Goal: Task Accomplishment & Management: Use online tool/utility

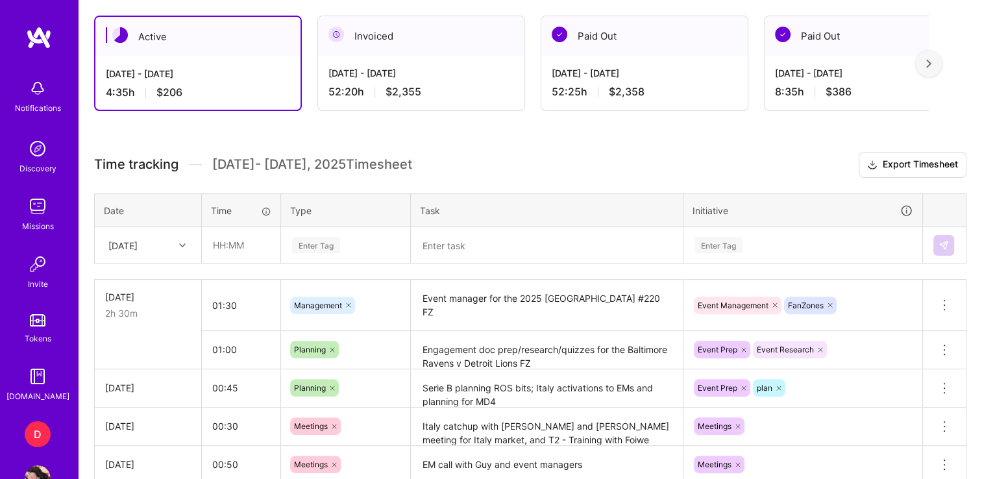
scroll to position [353, 0]
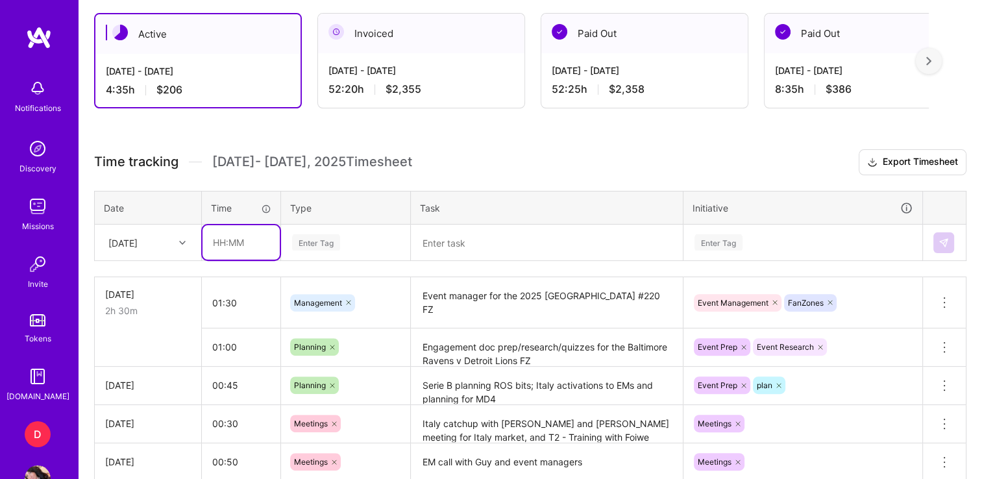
click at [218, 240] on input "text" at bounding box center [241, 242] width 77 height 34
type input "00:30"
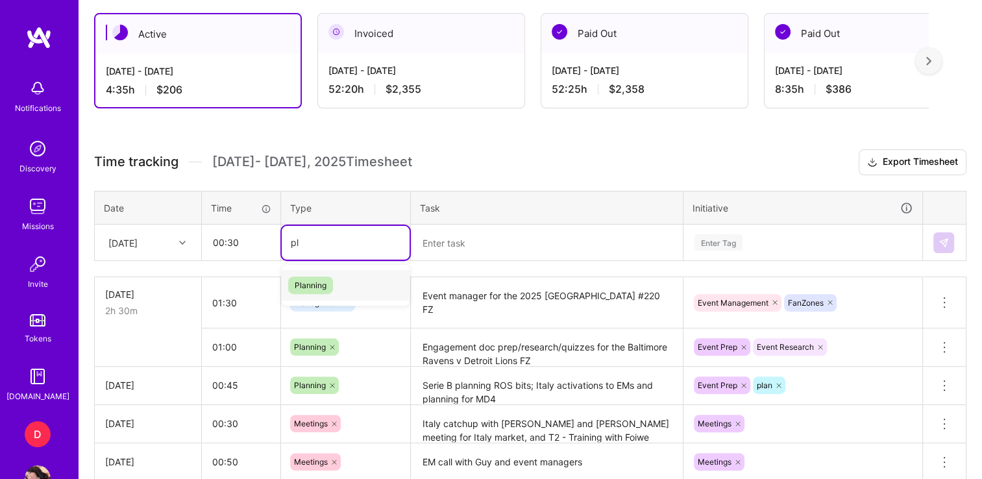
type input "pla"
click at [325, 287] on span "Planning" at bounding box center [310, 286] width 45 height 18
click at [405, 265] on div "Time tracking [DATE] - [DATE] Timesheet Export Timesheet Date Time Type Task In…" at bounding box center [530, 332] width 872 height 367
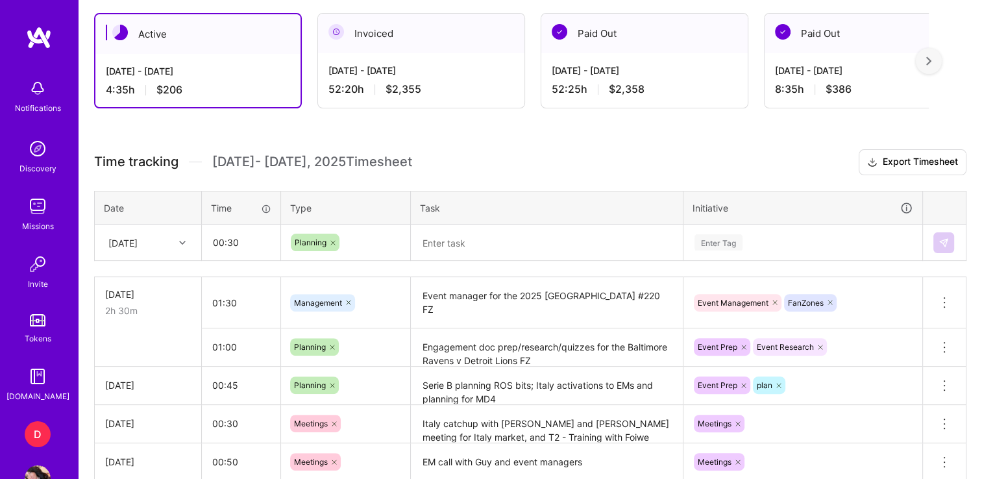
click at [460, 241] on textarea at bounding box center [546, 243] width 269 height 34
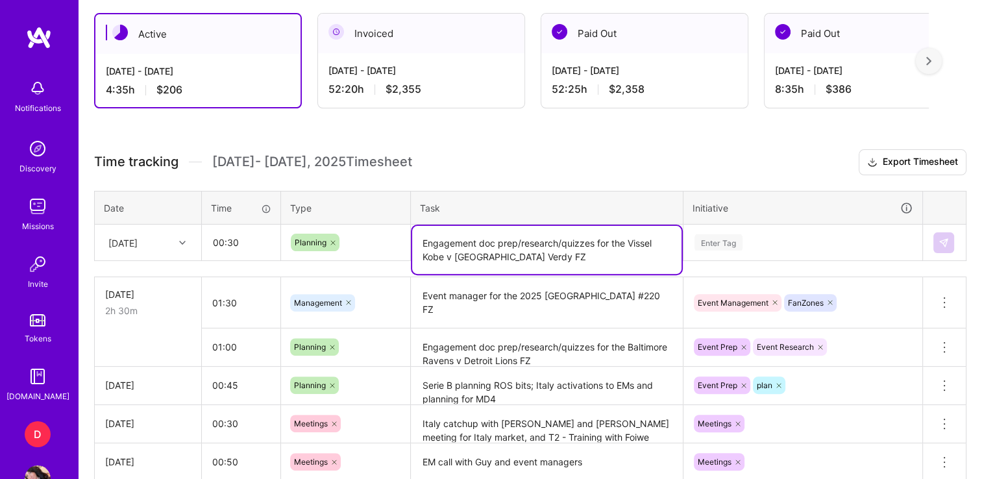
type textarea "Engagement doc prep/research/quizzes for the Vissel Kobe v [GEOGRAPHIC_DATA] Ve…"
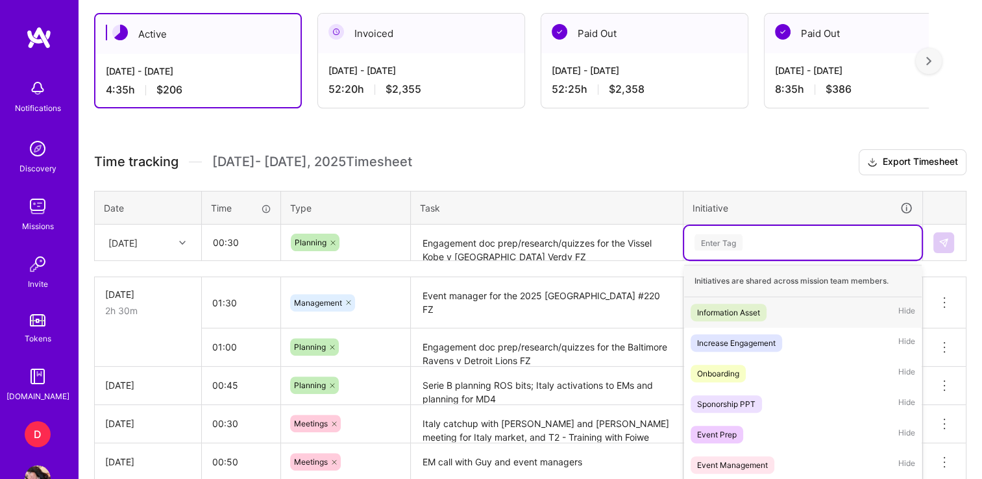
scroll to position [408, 0]
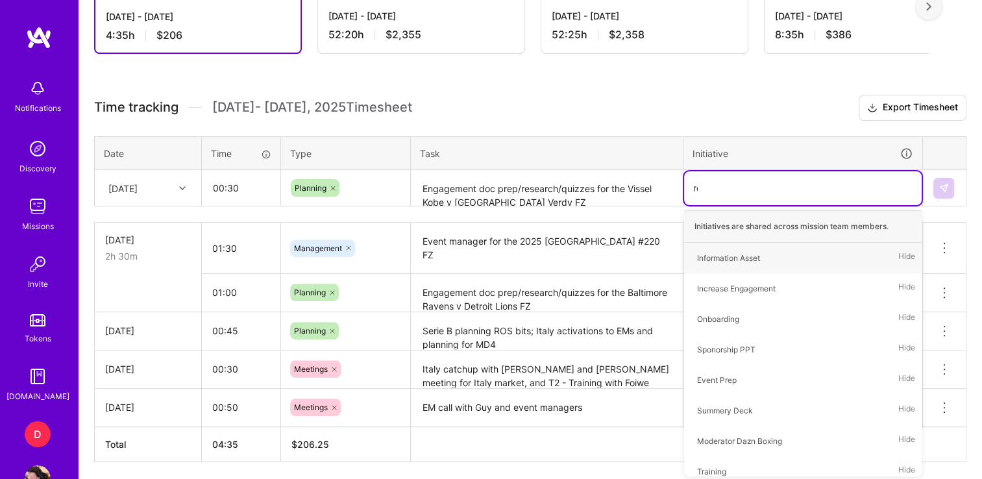
type input "res"
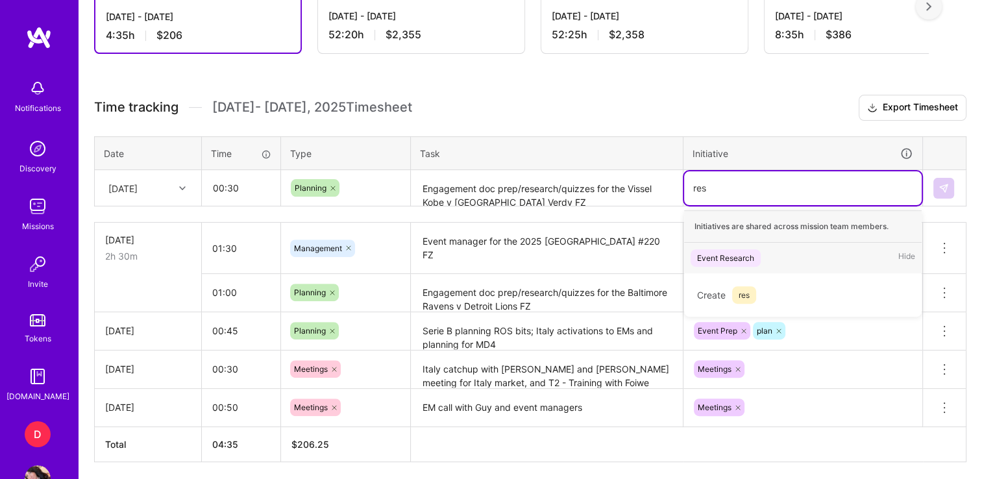
click at [745, 253] on div "Event Research" at bounding box center [725, 258] width 57 height 14
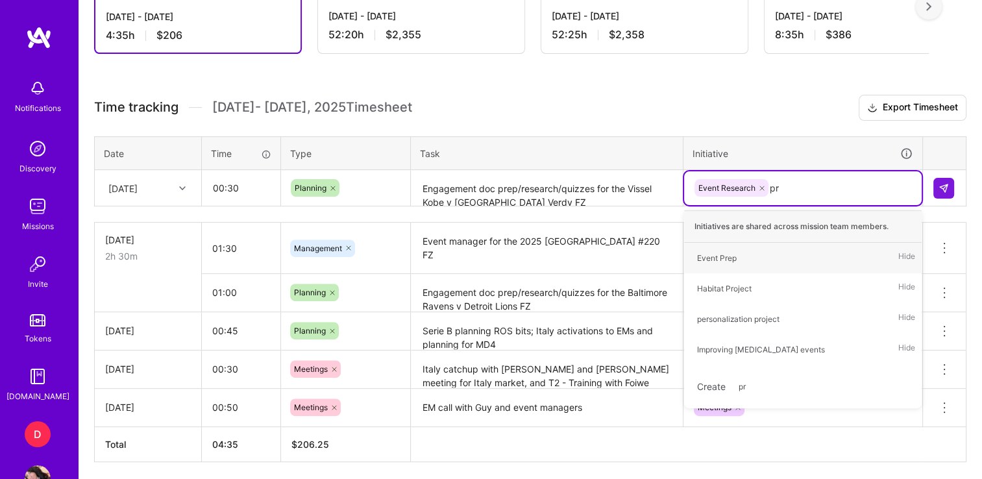
type input "pre"
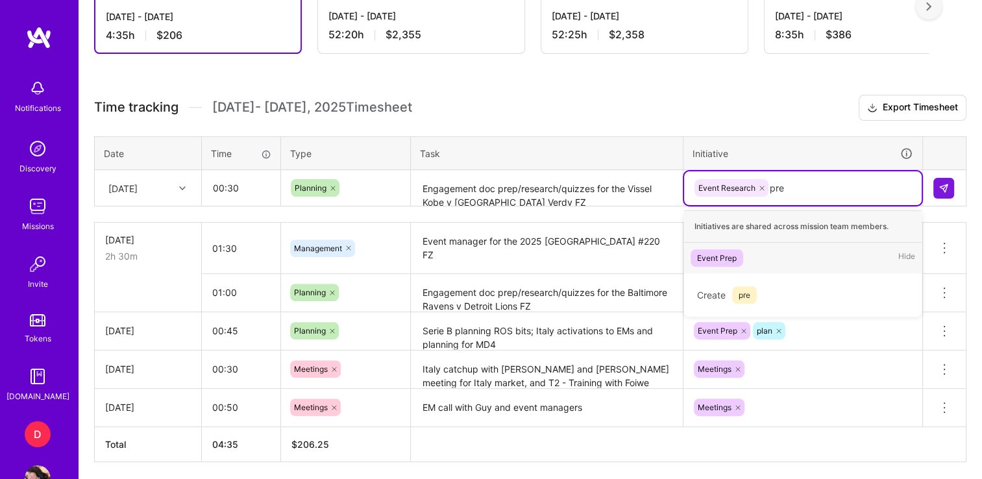
click at [722, 255] on div "Event Prep" at bounding box center [717, 258] width 40 height 14
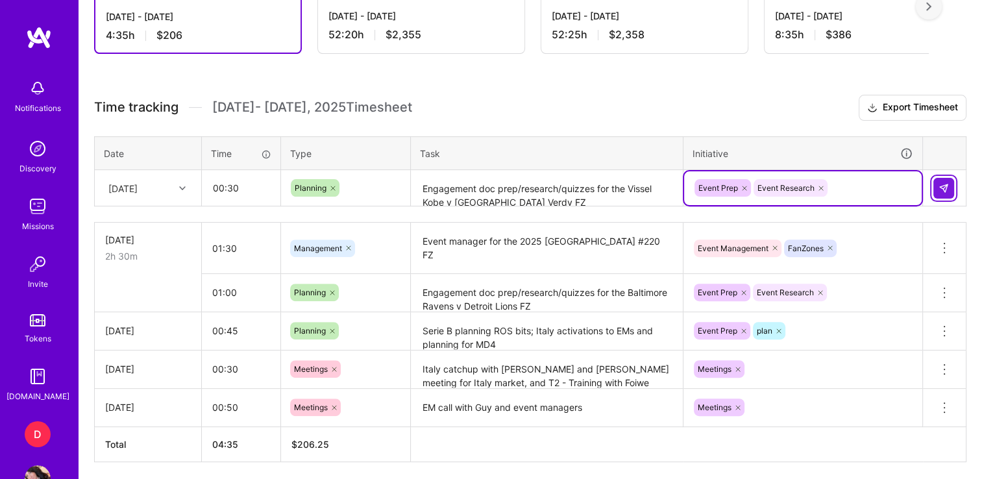
click at [947, 188] on img at bounding box center [944, 188] width 10 height 10
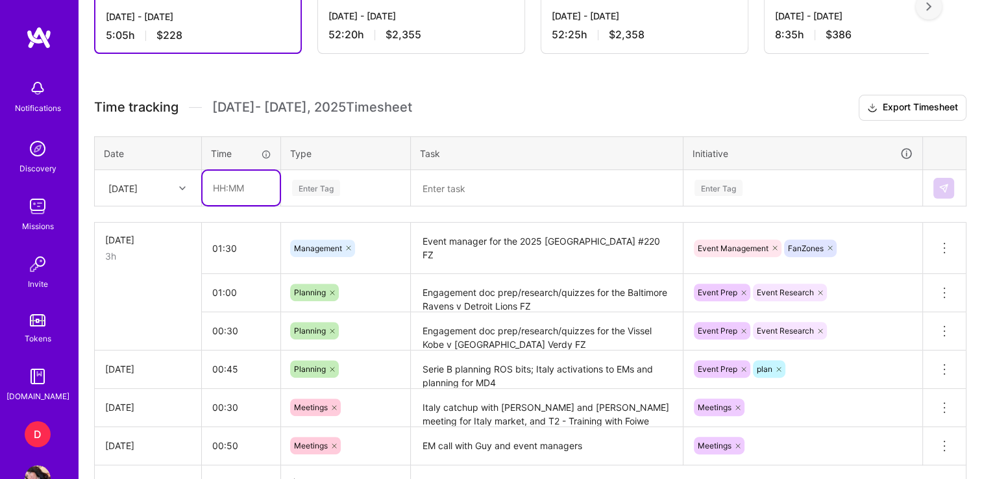
click at [228, 187] on input "text" at bounding box center [241, 188] width 77 height 34
click at [318, 151] on th "Type" at bounding box center [346, 153] width 130 height 34
click at [229, 180] on input "text" at bounding box center [241, 188] width 77 height 34
click at [239, 186] on input "text" at bounding box center [241, 188] width 77 height 34
type input "04:30"
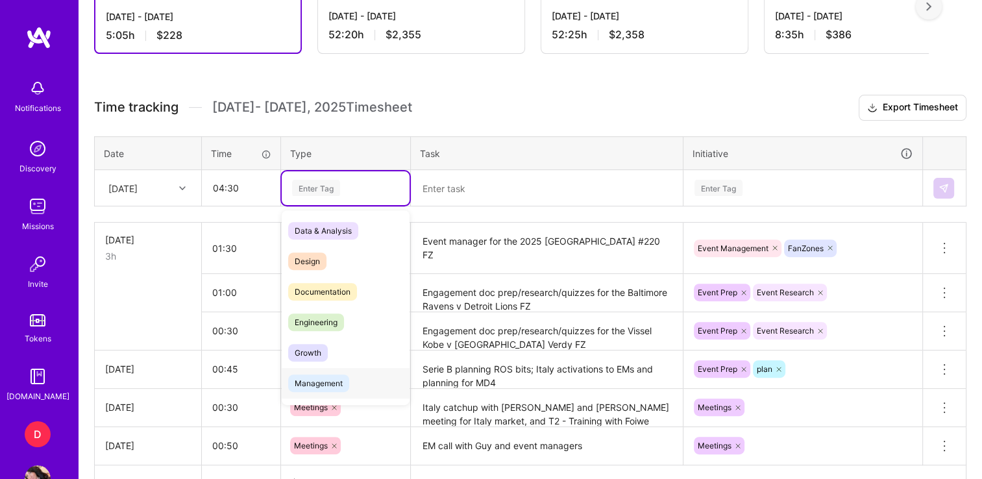
click at [325, 380] on span "Management" at bounding box center [318, 384] width 61 height 18
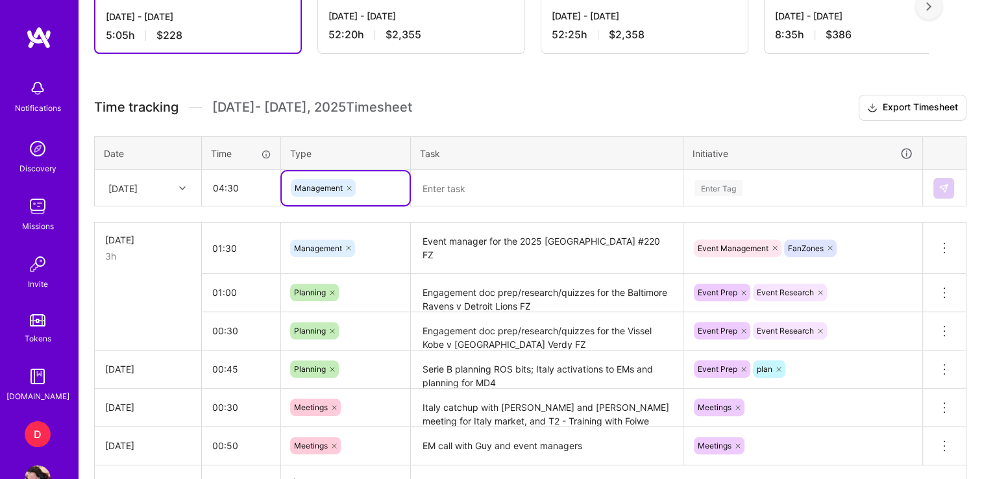
click at [477, 180] on textarea at bounding box center [546, 188] width 269 height 34
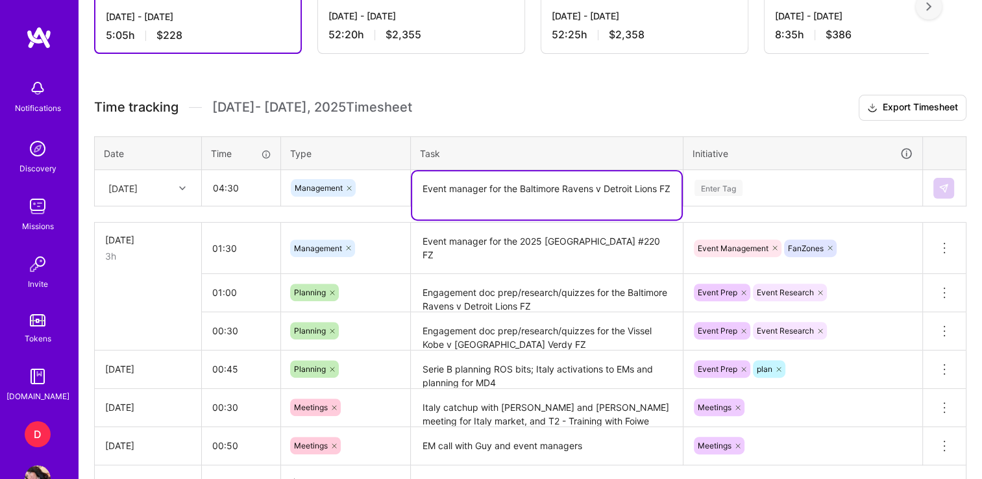
type textarea "Event manager for the Baltimore Ravens v Detroit Lions FZ"
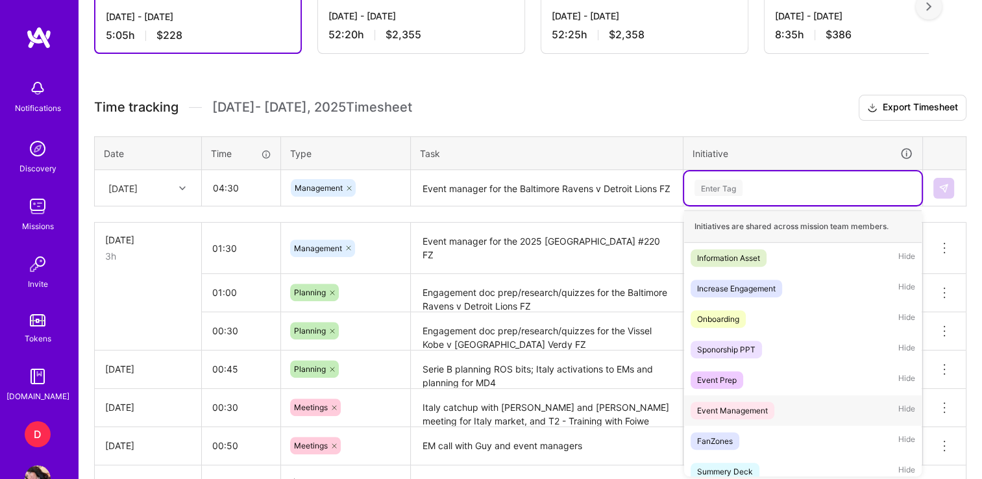
click at [758, 404] on div "Event Management" at bounding box center [732, 411] width 71 height 14
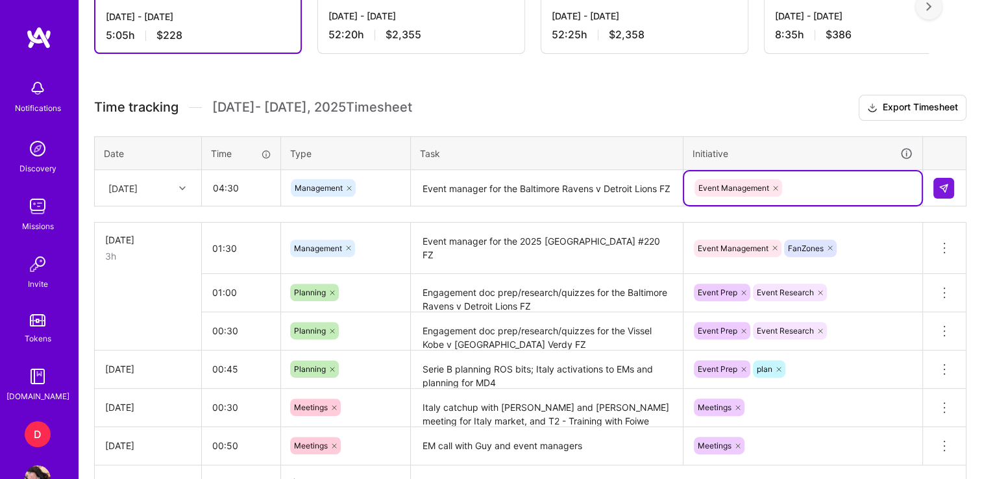
click at [808, 186] on div "Event Management" at bounding box center [802, 188] width 219 height 20
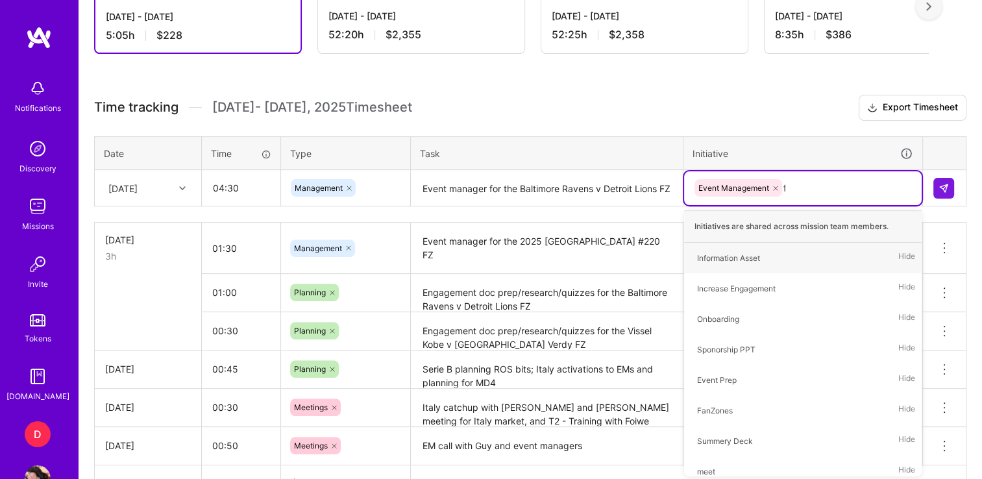
type input "fan"
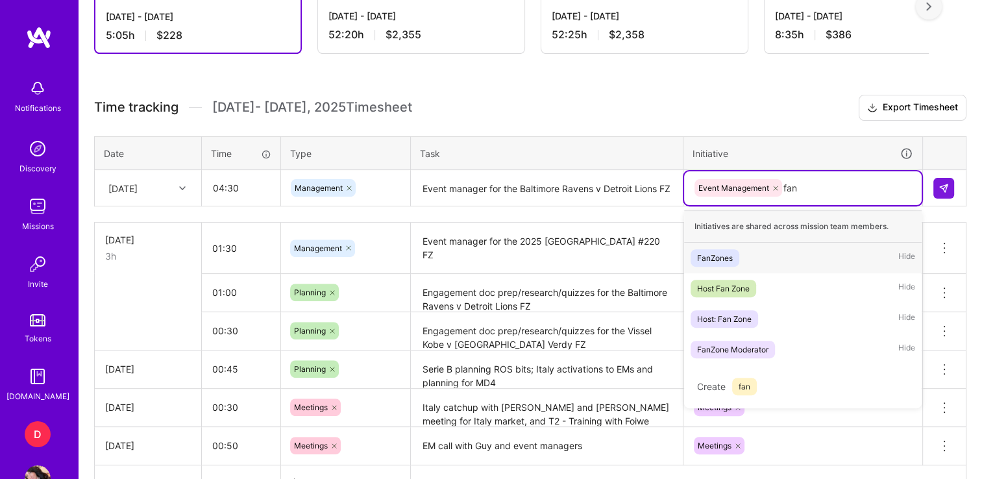
click at [728, 262] on span "FanZones" at bounding box center [715, 258] width 49 height 18
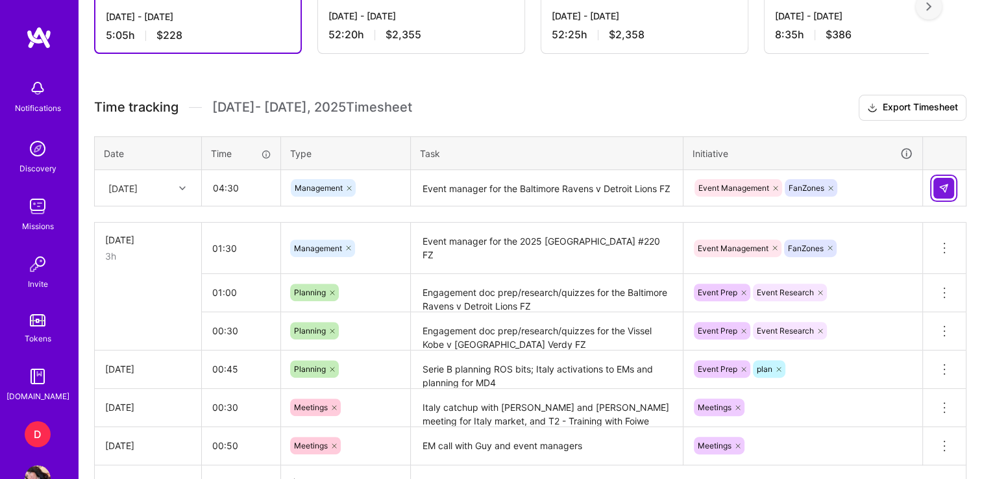
click at [948, 190] on img at bounding box center [944, 188] width 10 height 10
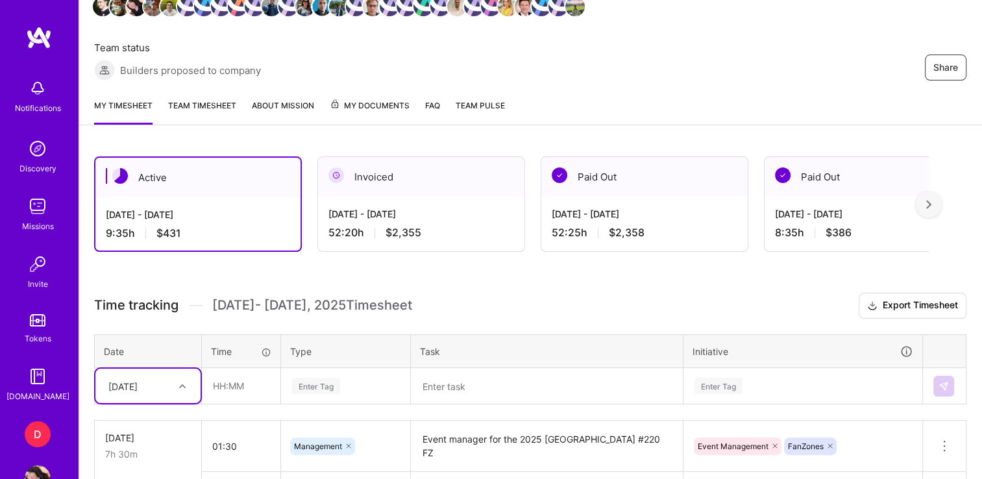
scroll to position [0, 0]
